Goal: Task Accomplishment & Management: Use online tool/utility

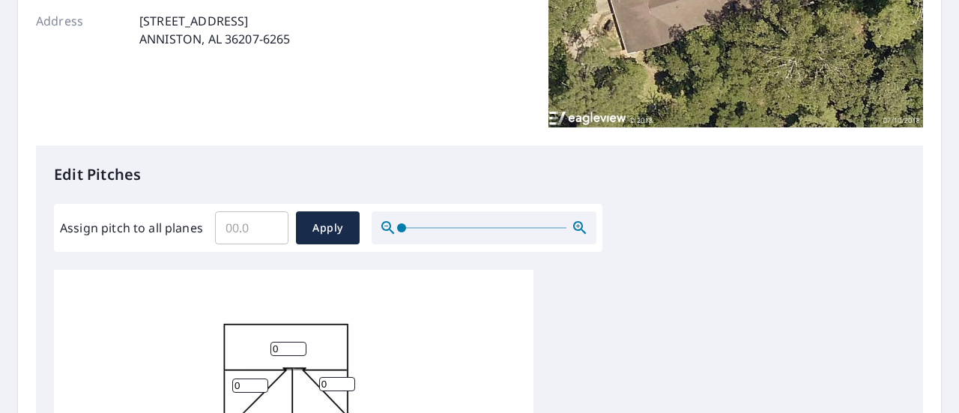
scroll to position [15, 0]
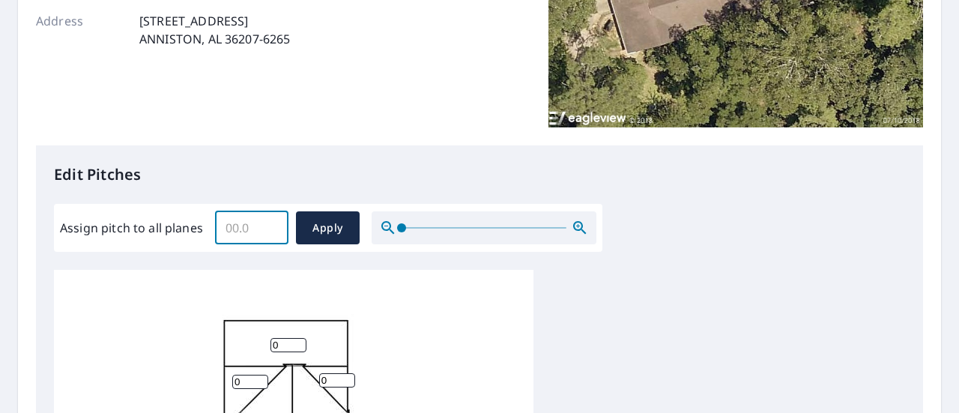
click at [252, 225] on input "Assign pitch to all planes" at bounding box center [251, 228] width 73 height 42
type input "6"
click at [293, 221] on div "6 ​ Apply" at bounding box center [287, 227] width 145 height 33
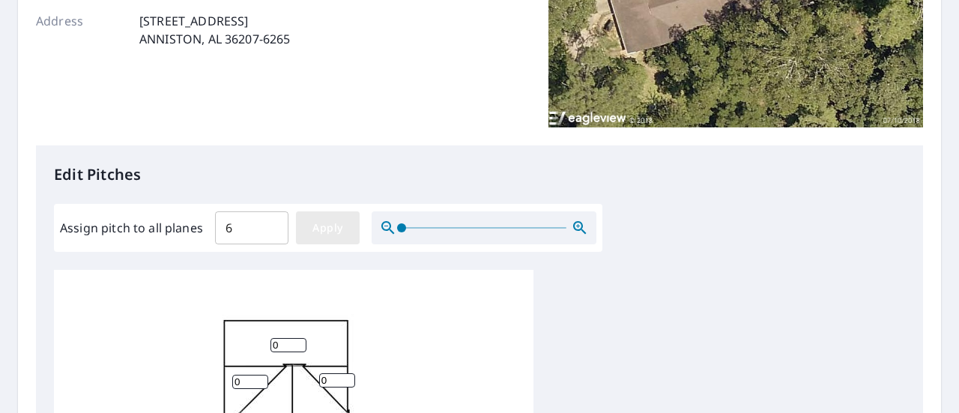
click at [321, 222] on span "Apply" at bounding box center [328, 228] width 40 height 19
type input "6"
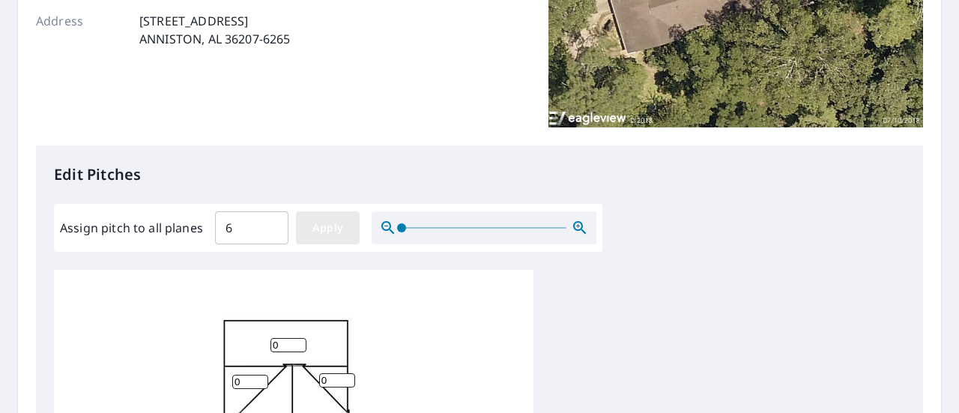
type input "6"
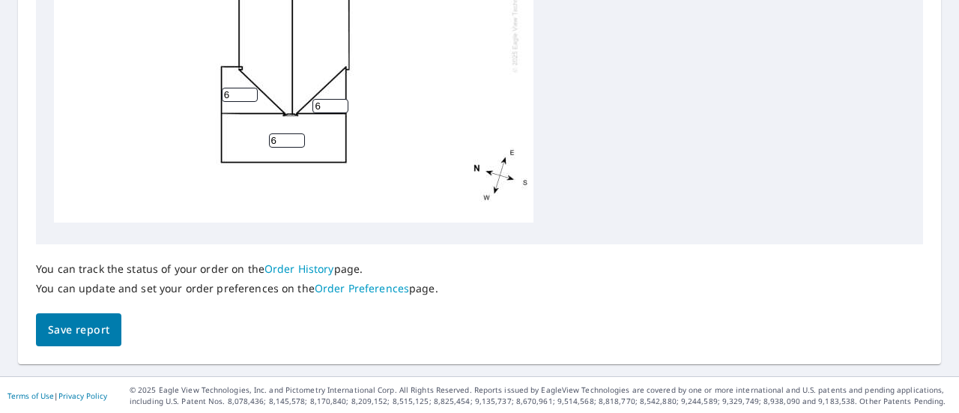
scroll to position [771, 0]
click at [78, 327] on span "Save report" at bounding box center [78, 329] width 61 height 19
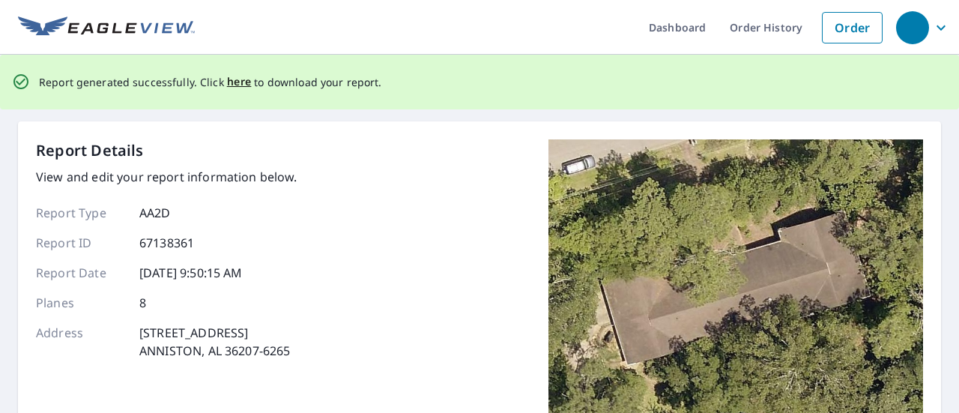
scroll to position [0, 0]
click at [231, 82] on span "here" at bounding box center [239, 82] width 25 height 19
